Goal: Transaction & Acquisition: Download file/media

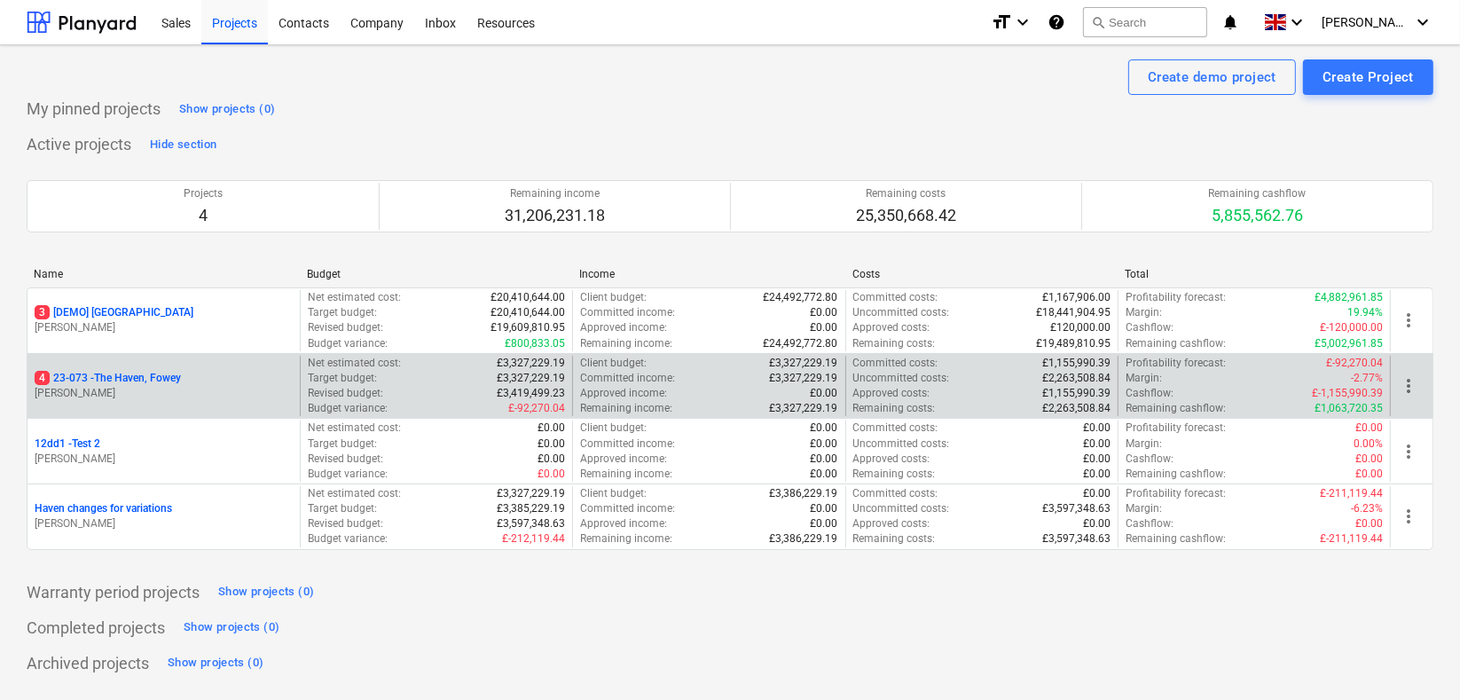
click at [75, 380] on p "4 23-073 - [GEOGRAPHIC_DATA], [GEOGRAPHIC_DATA]" at bounding box center [108, 378] width 146 height 15
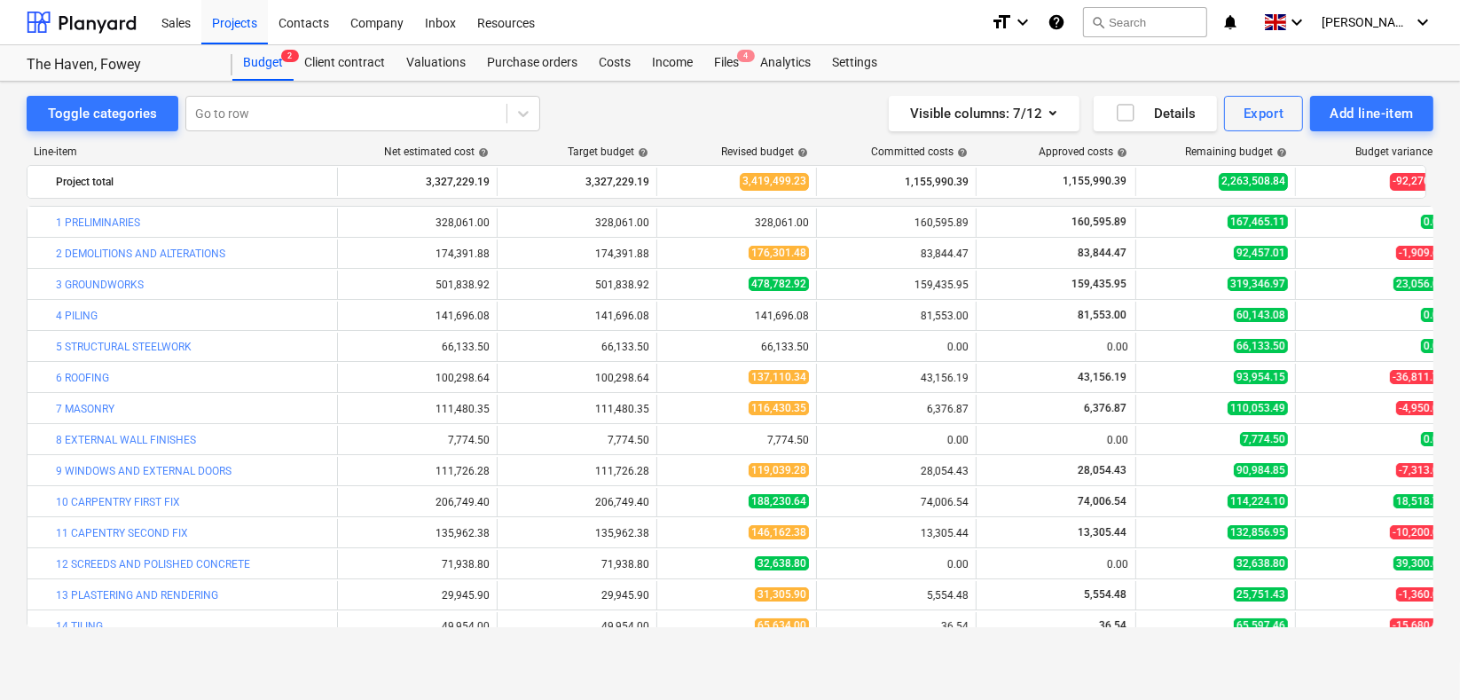
scroll to position [540, 0]
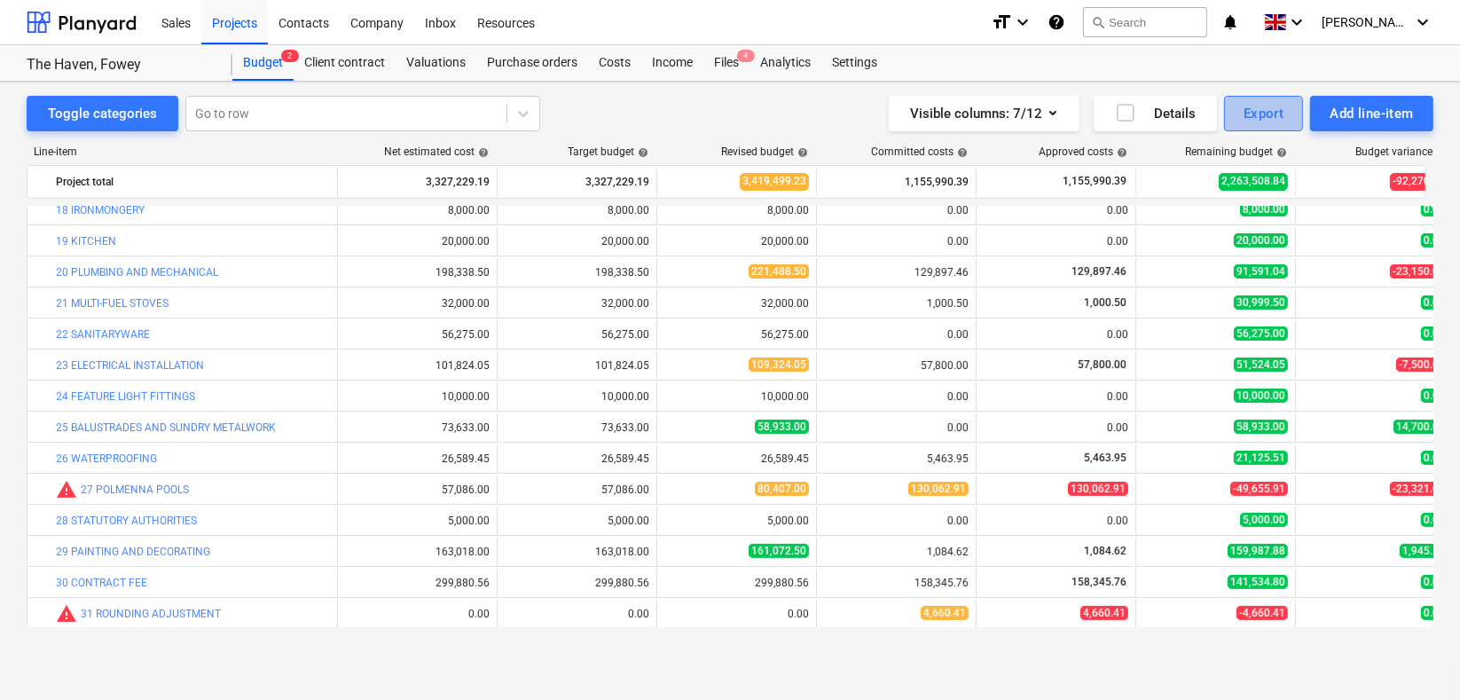
click at [1252, 105] on div "Export" at bounding box center [1264, 113] width 41 height 23
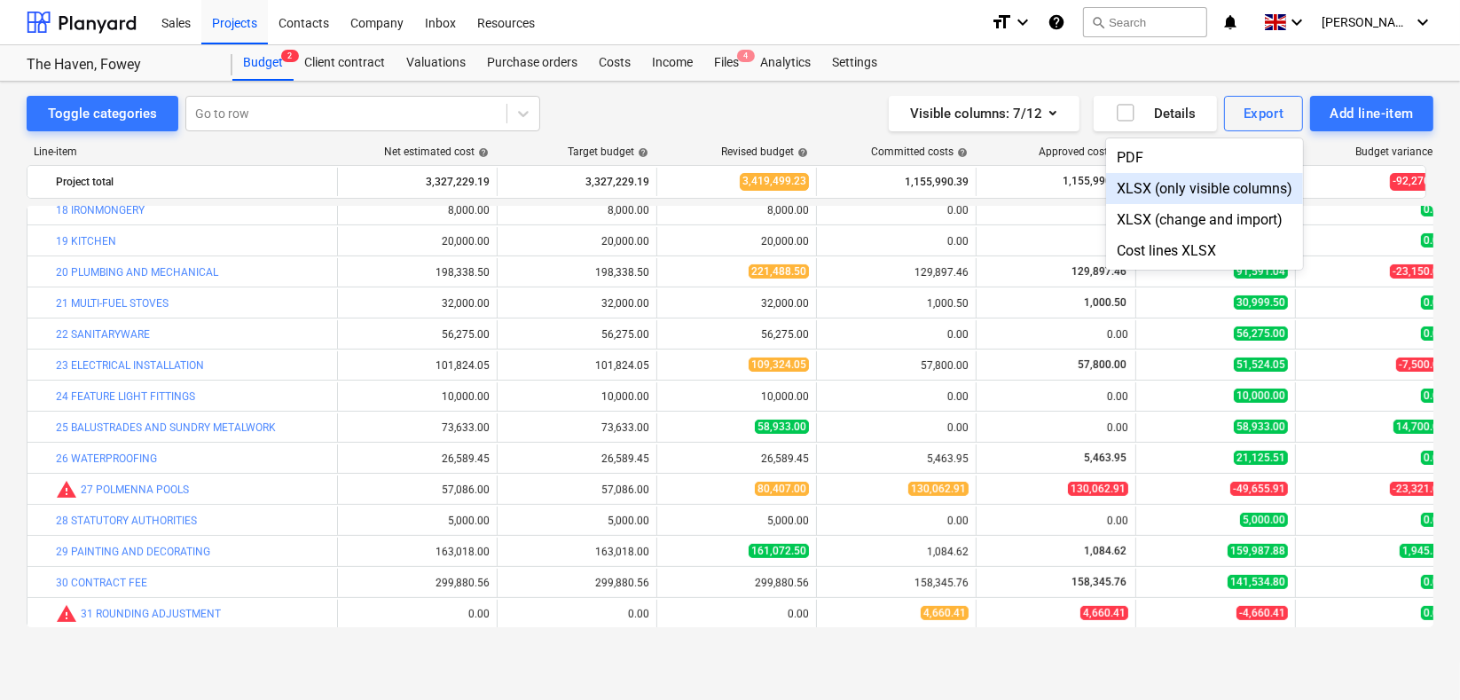
click at [1166, 184] on div "XLSX (only visible columns)" at bounding box center [1204, 188] width 197 height 31
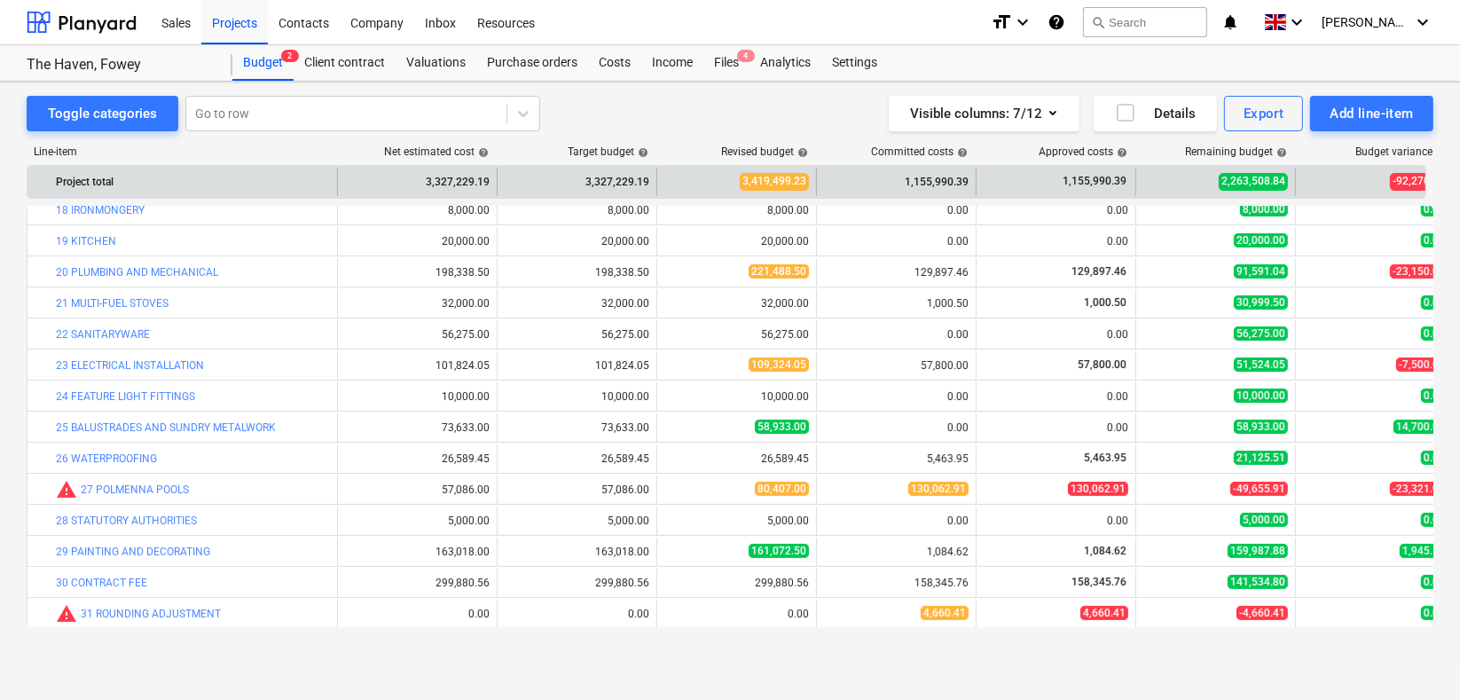
click at [641, 107] on div "Toggle categories Go to row Visible columns : 7/12 Details Export Add line-item" at bounding box center [730, 113] width 1407 height 35
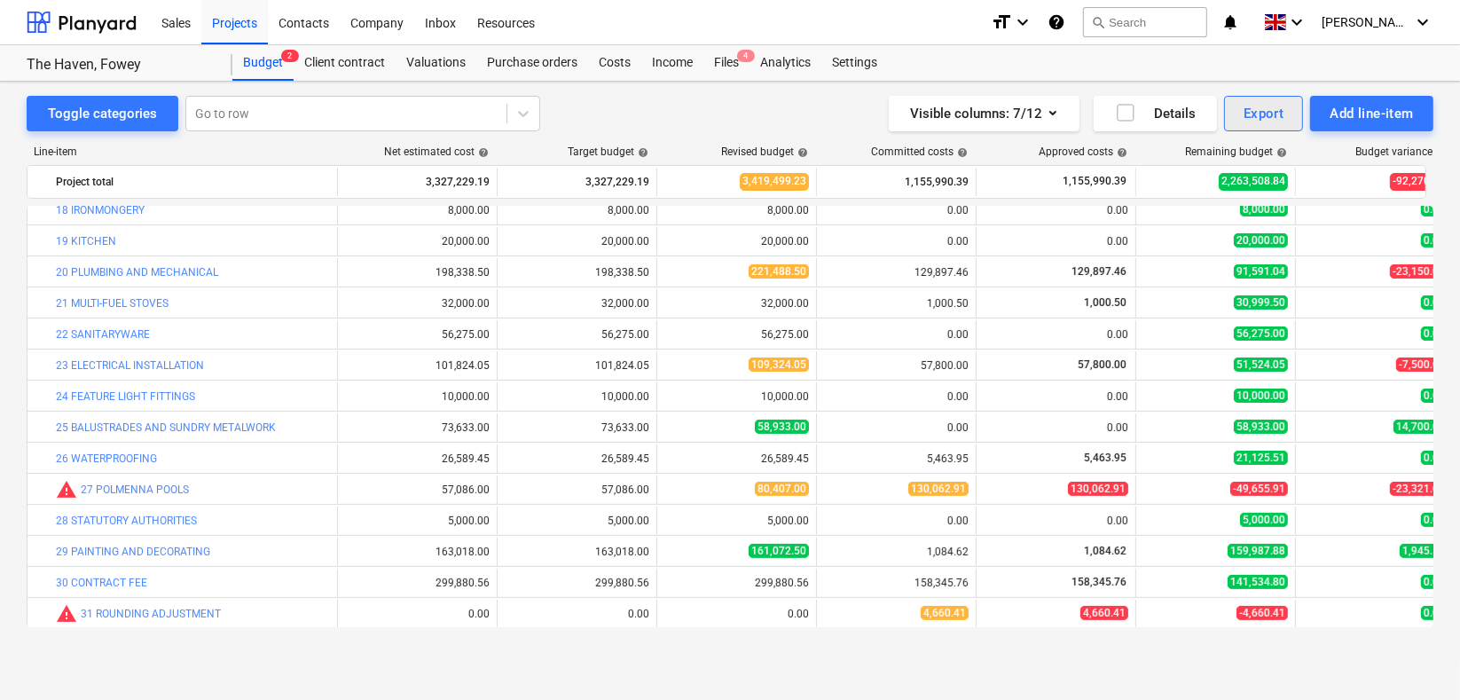
click at [1252, 106] on div "Export" at bounding box center [1264, 113] width 41 height 23
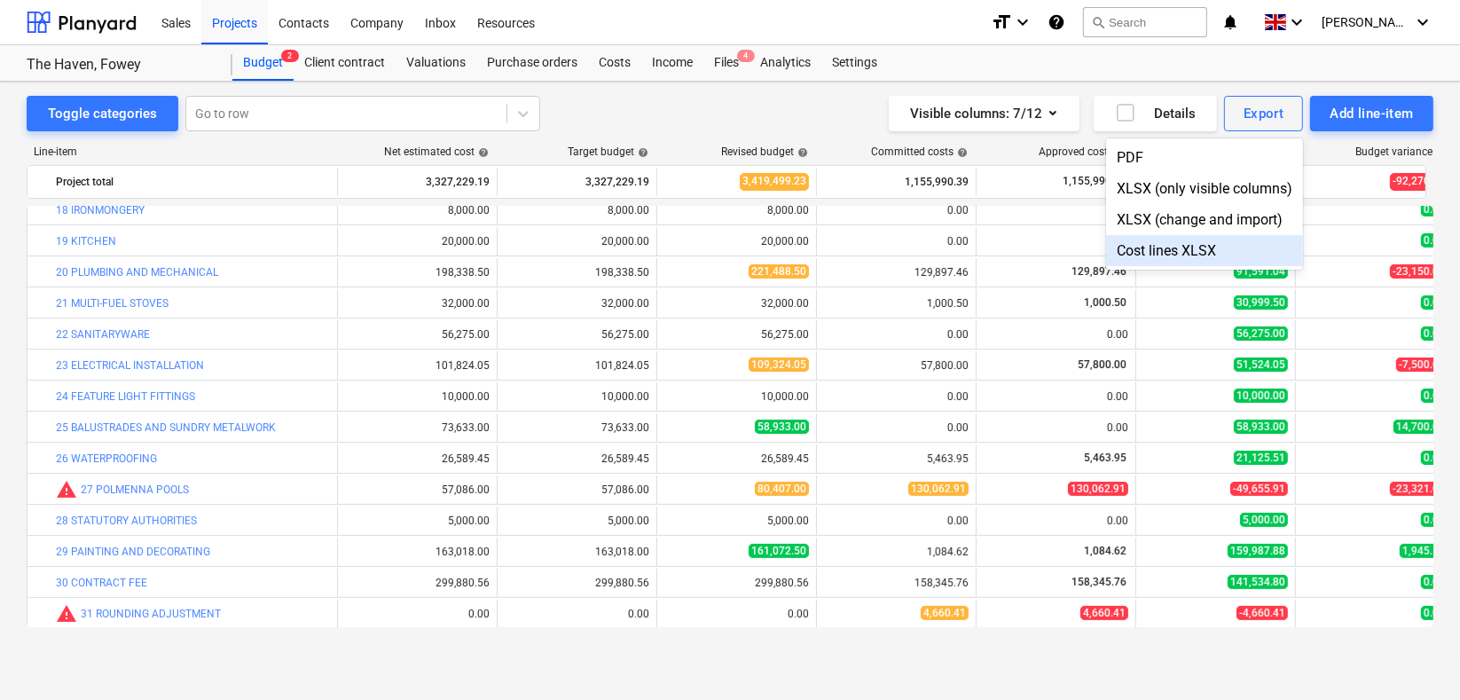
click at [1201, 254] on div "Cost lines XLSX" at bounding box center [1204, 250] width 197 height 31
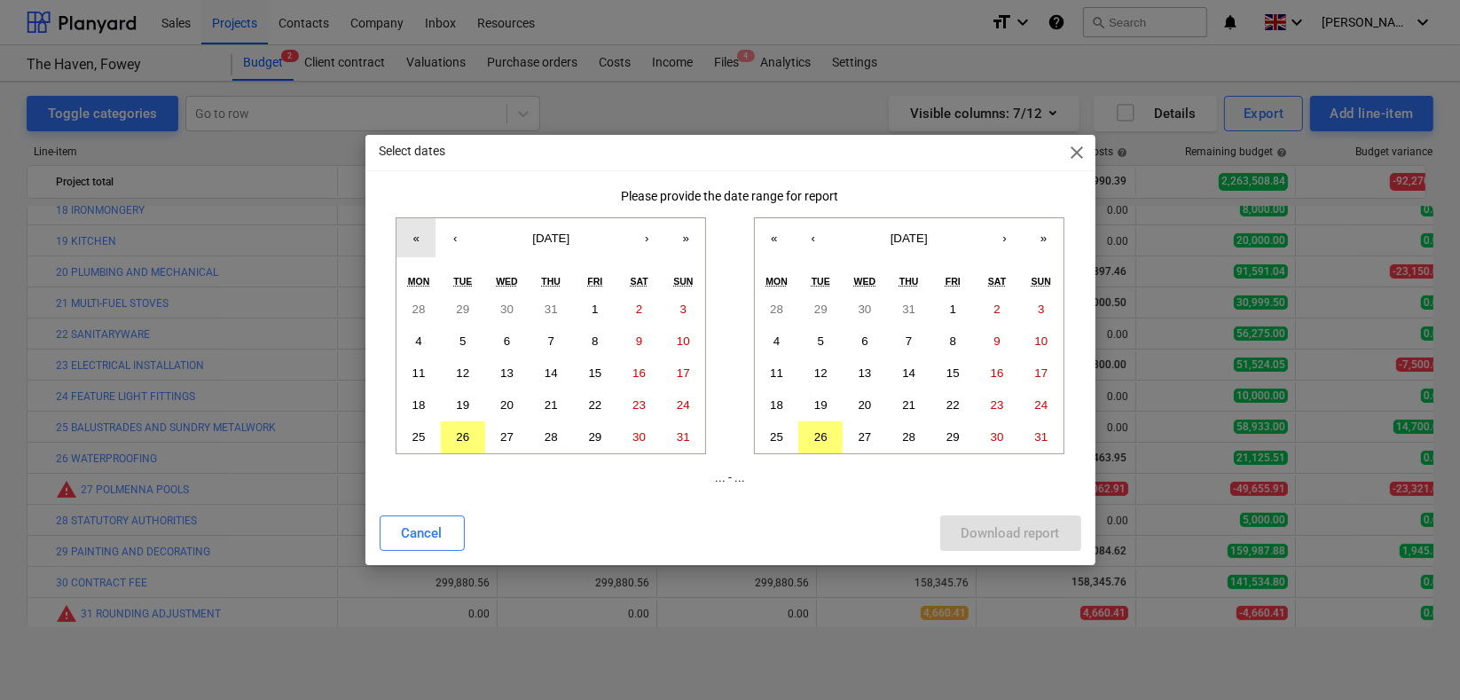
click at [415, 232] on button "«" at bounding box center [415, 237] width 39 height 39
click at [456, 237] on button "‹" at bounding box center [455, 237] width 39 height 39
click at [425, 310] on button "1" at bounding box center [418, 310] width 44 height 32
click at [818, 434] on abbr "26" at bounding box center [820, 436] width 13 height 13
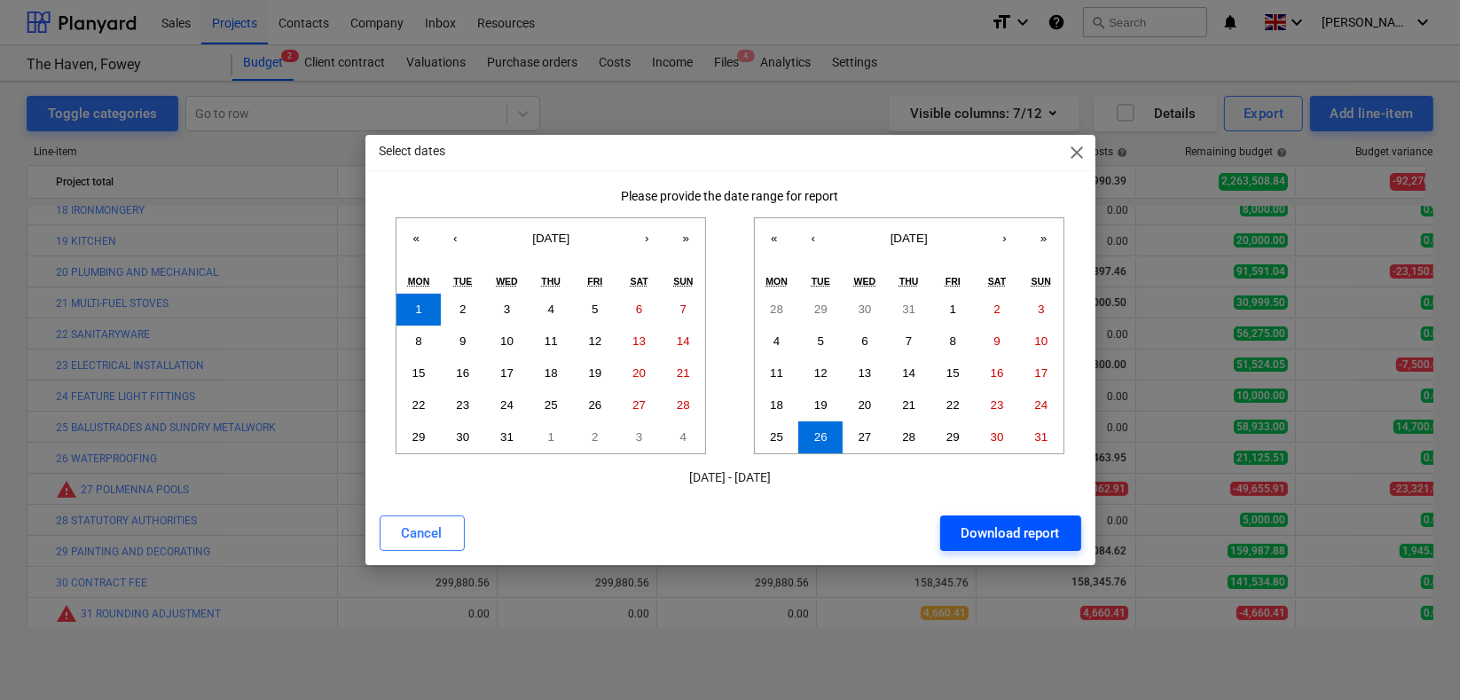
click at [1005, 529] on div "Download report" at bounding box center [1010, 533] width 98 height 23
